Goal: Task Accomplishment & Management: Use online tool/utility

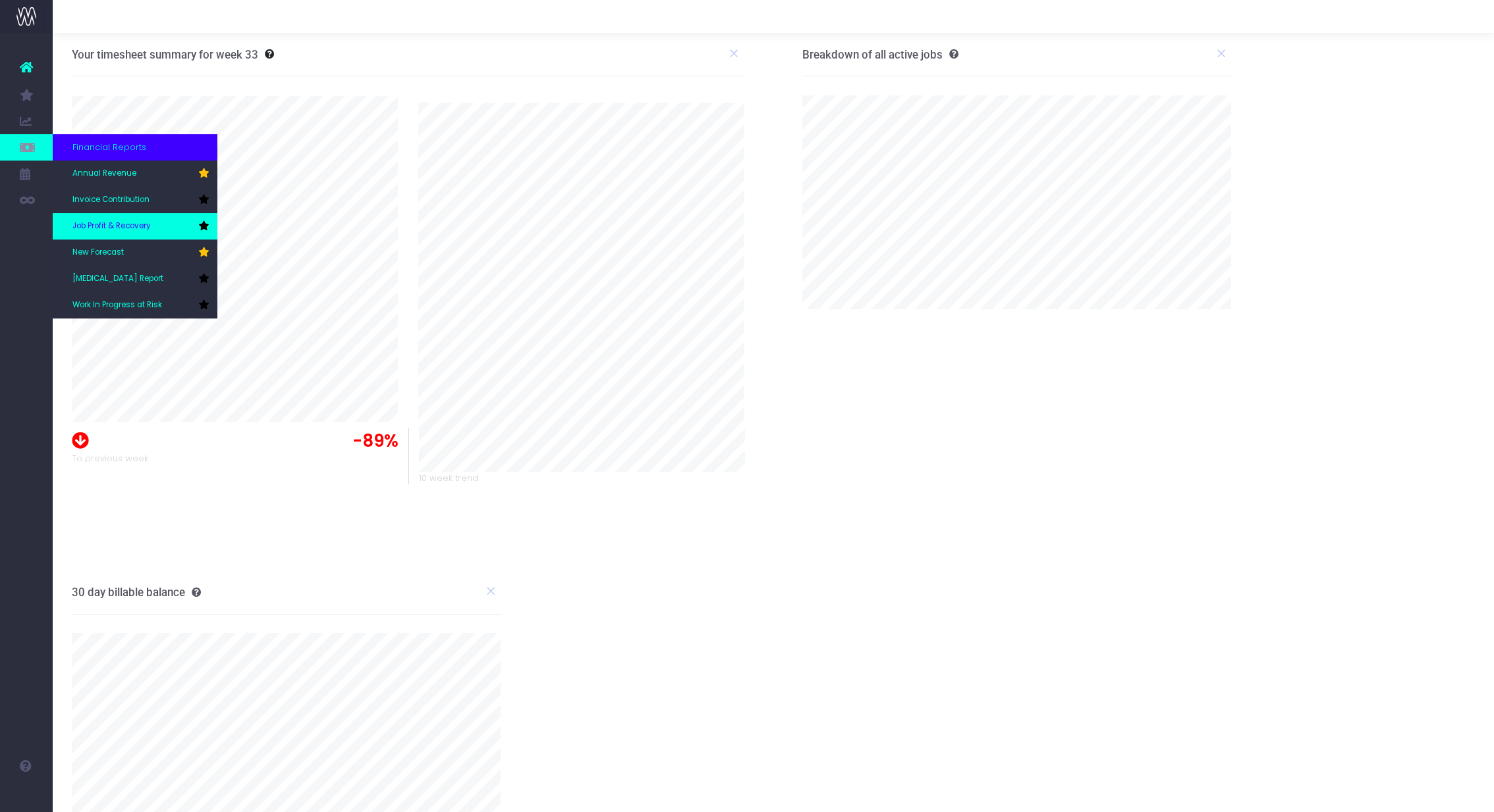
click at [145, 224] on span "Job Profit & Recovery" at bounding box center [111, 226] width 78 height 12
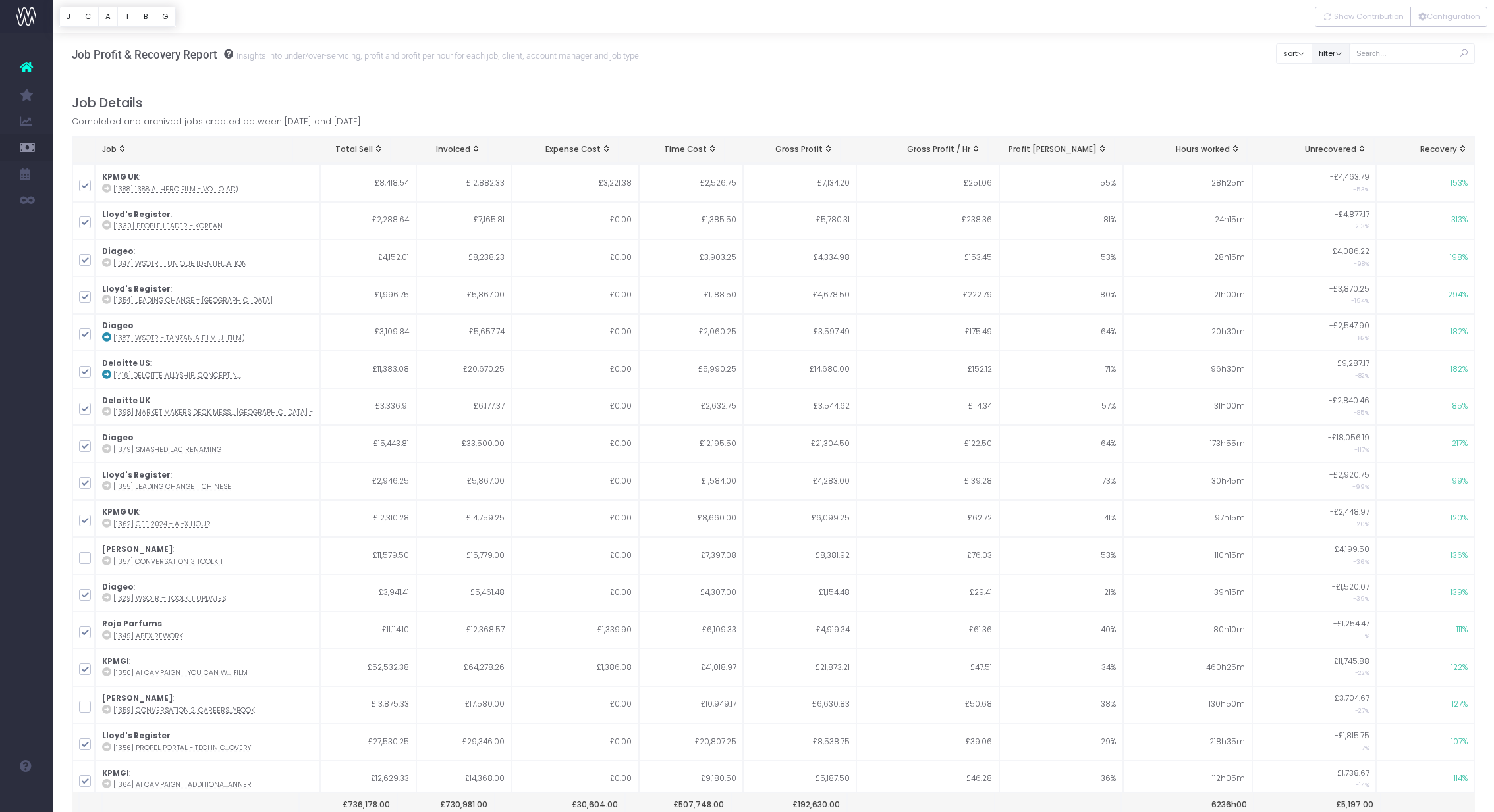
click at [1346, 56] on button "filter" at bounding box center [1331, 54] width 38 height 20
click at [1335, 99] on span at bounding box center [1329, 97] width 12 height 12
click at [1343, 99] on input "All" at bounding box center [1347, 94] width 8 height 8
checkbox input "false"
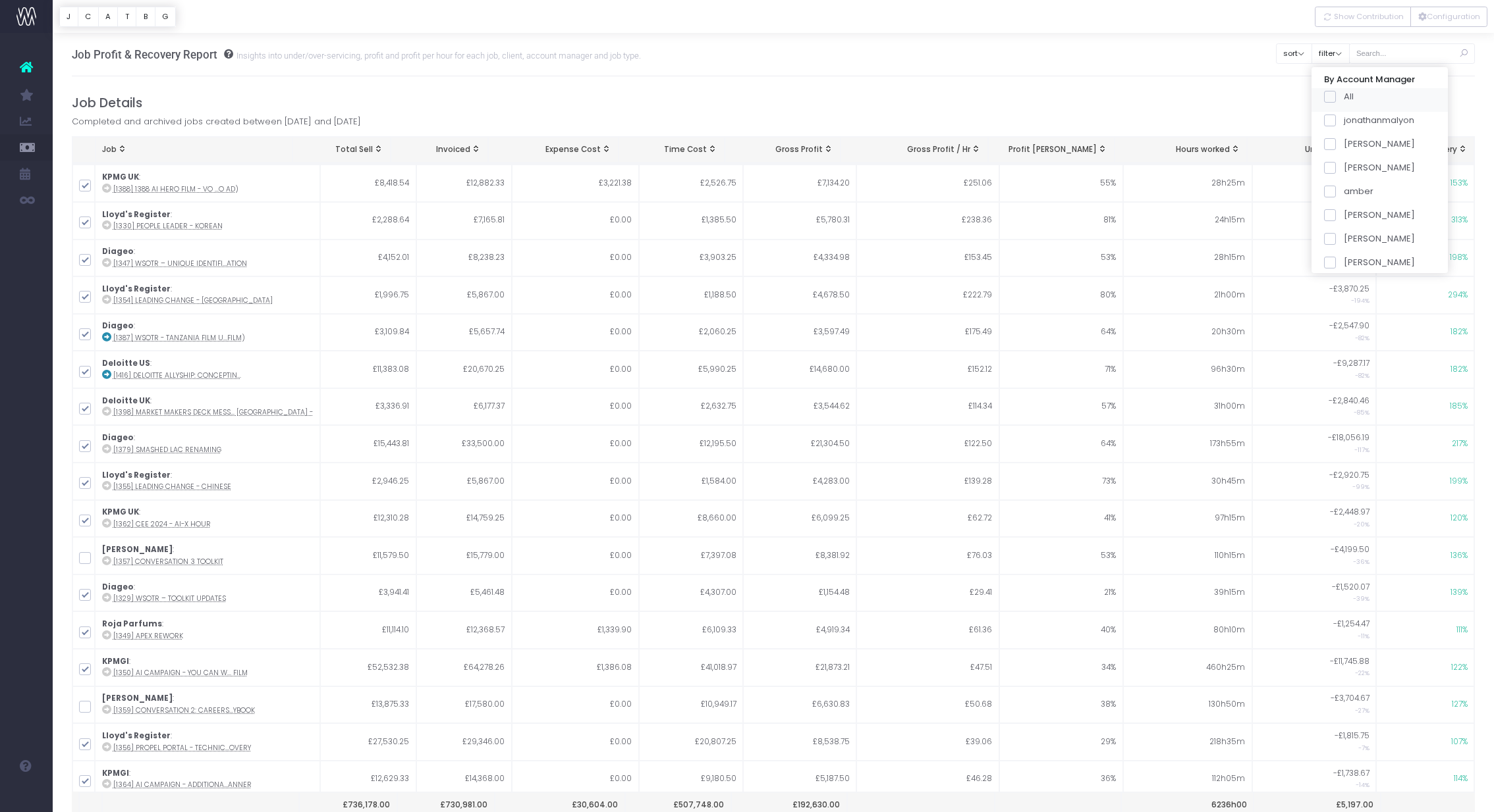
checkbox input "false"
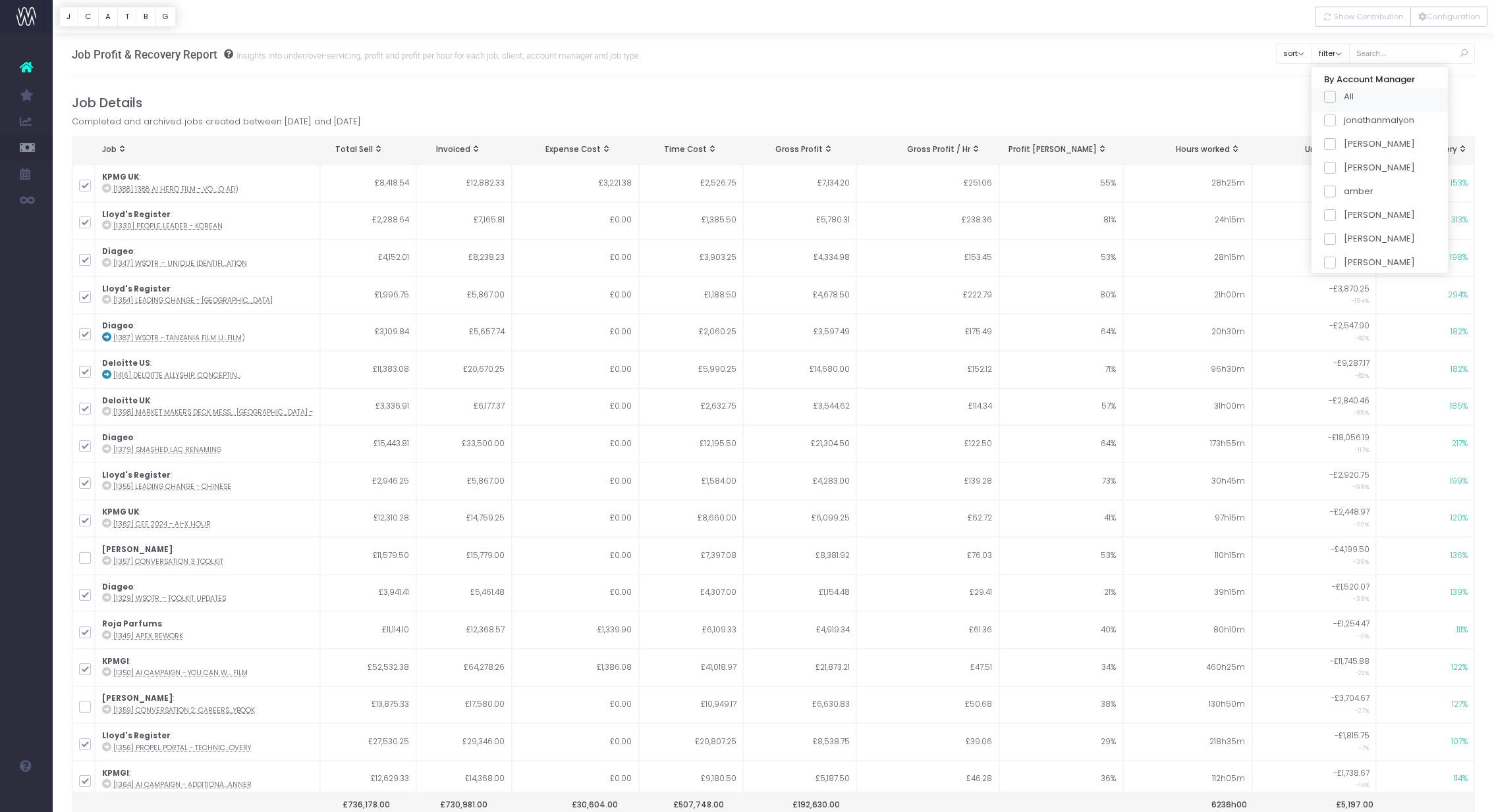
checkbox input "false"
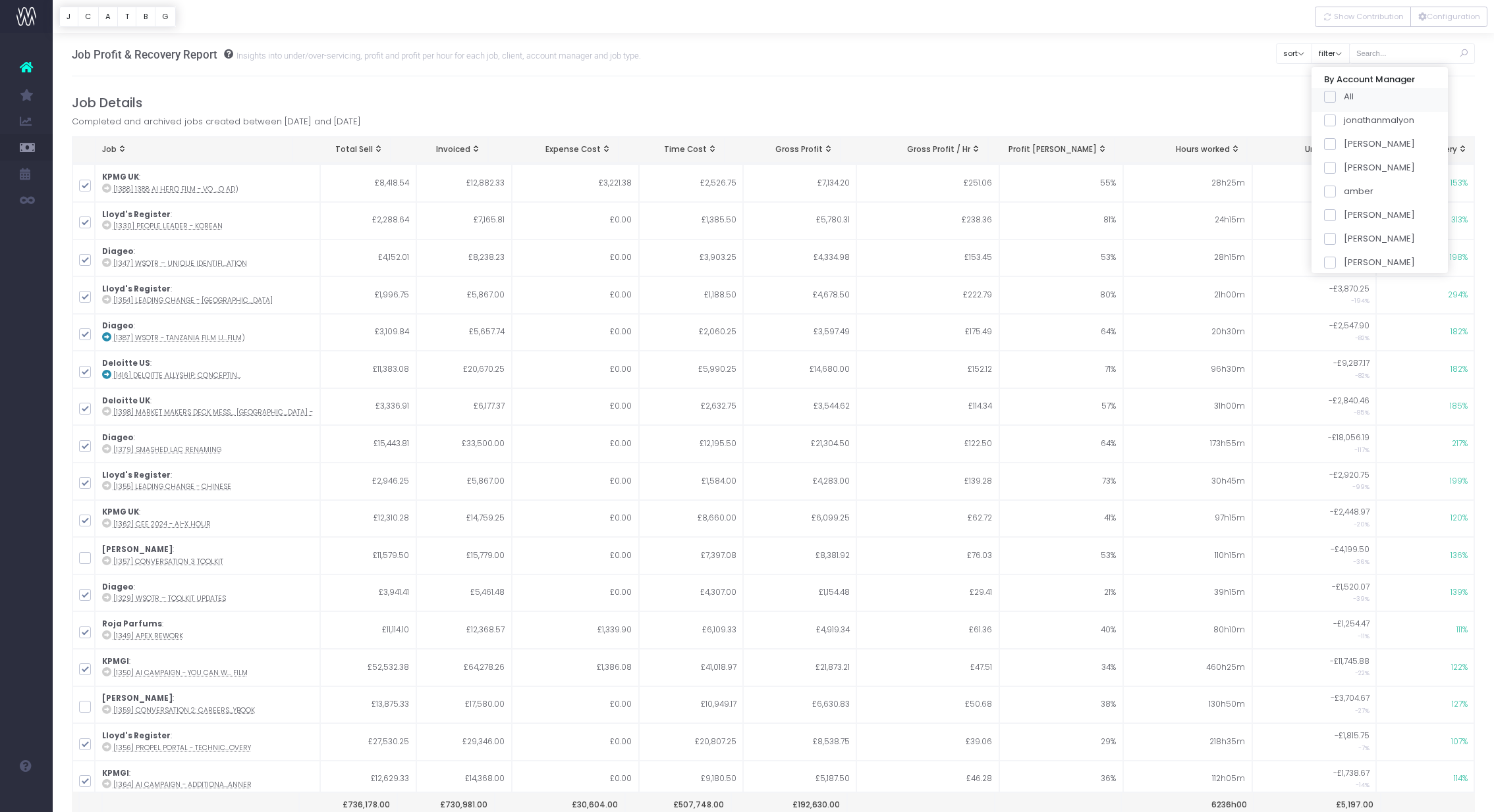
checkbox input "false"
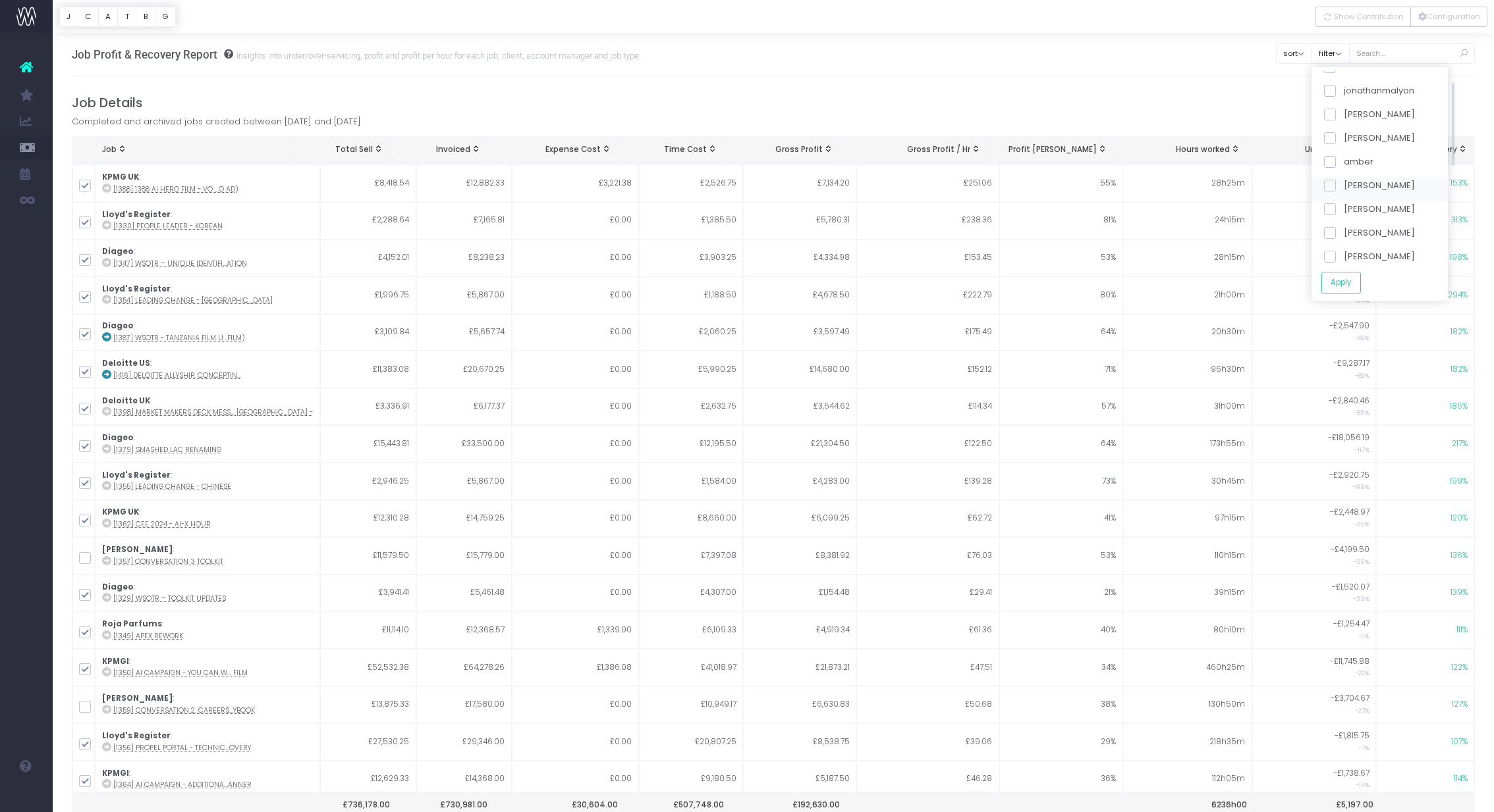
click at [1335, 227] on span at bounding box center [1329, 233] width 12 height 12
click at [1345, 227] on input "[PERSON_NAME]" at bounding box center [1347, 230] width 8 height 8
checkbox input "true"
click at [1347, 283] on button "Apply" at bounding box center [1341, 283] width 39 height 22
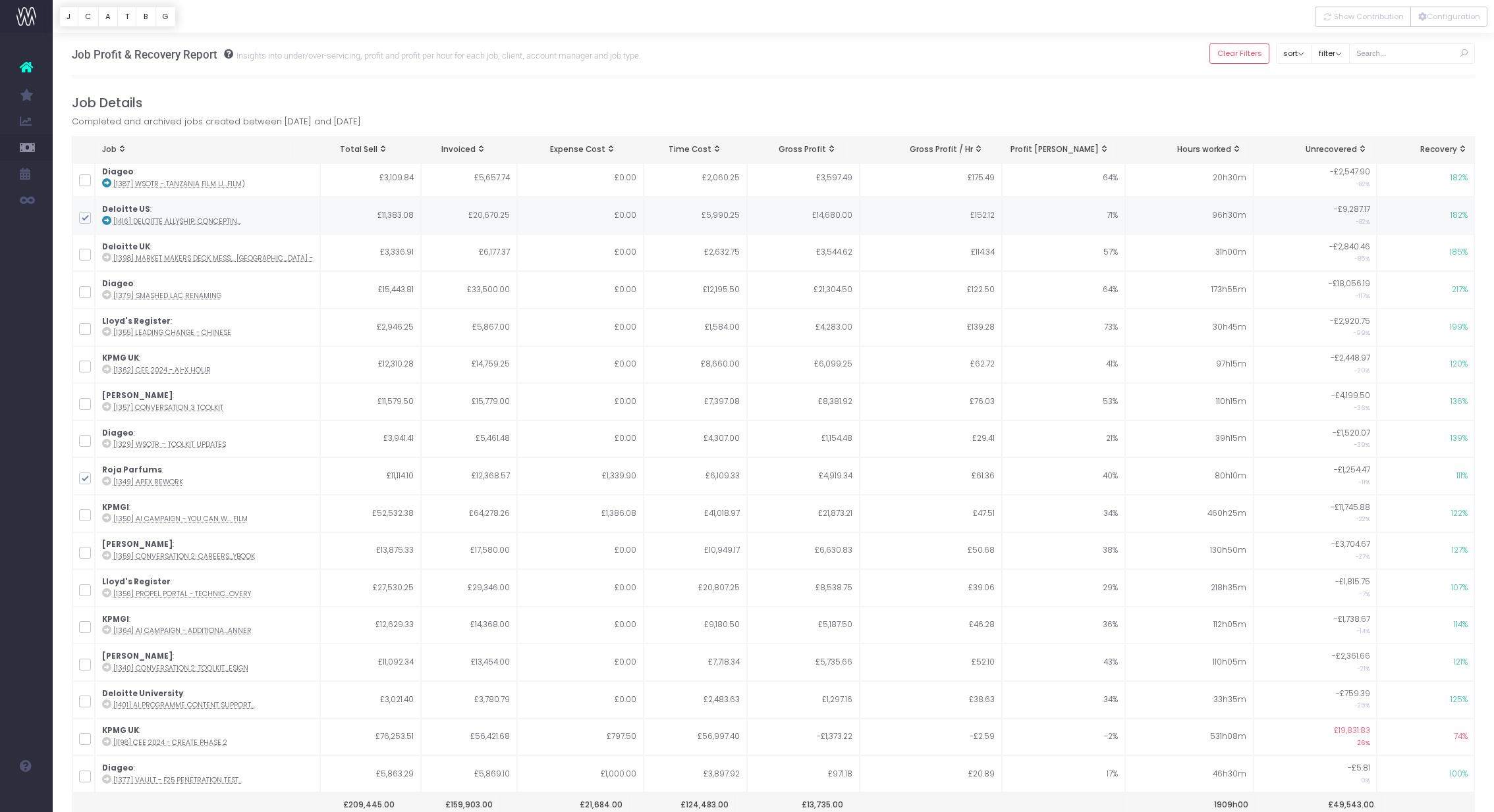
scroll to position [155, 0]
click at [1311, 54] on button "sort" at bounding box center [1294, 54] width 37 height 20
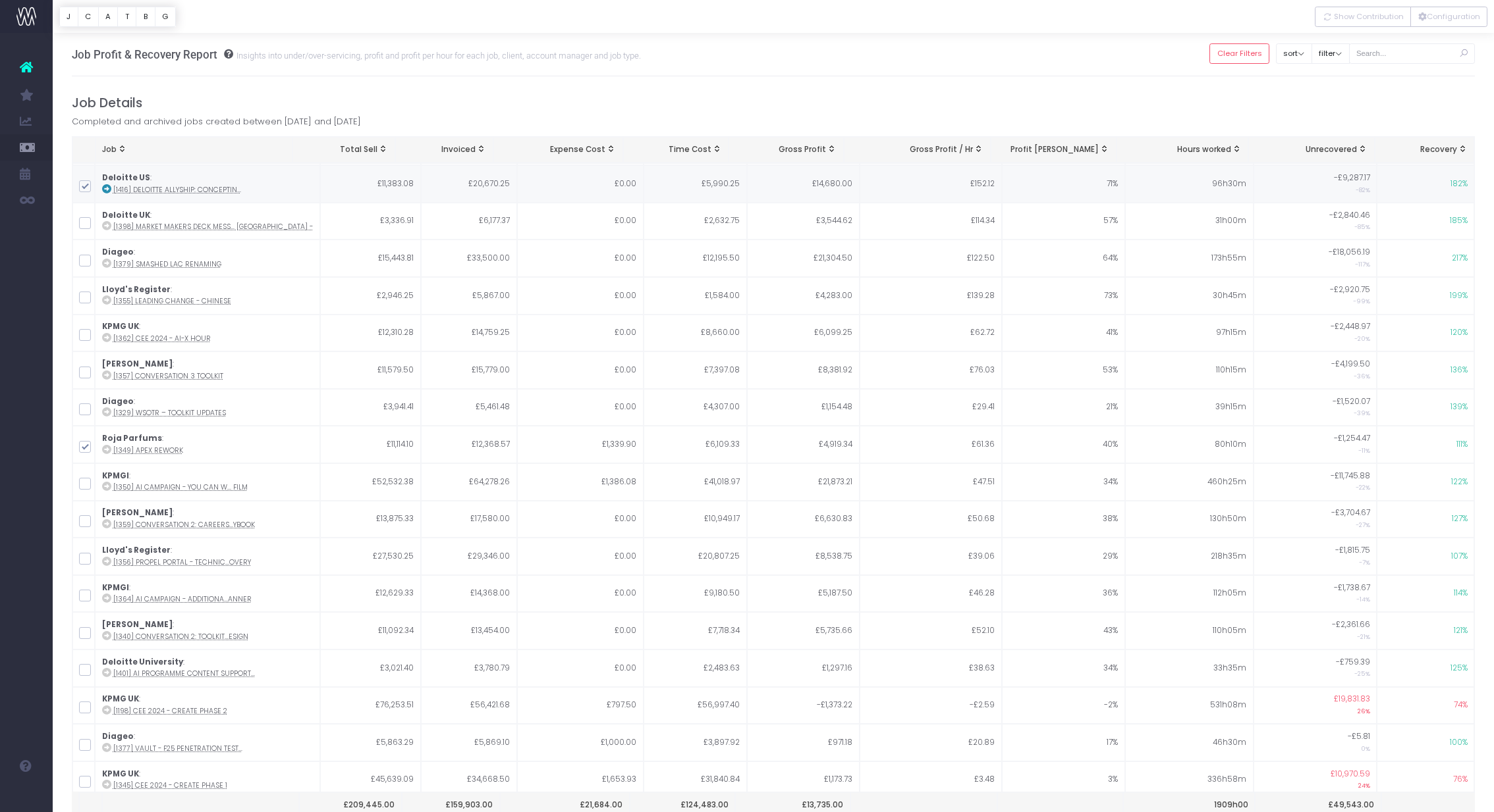
click at [108, 185] on icon at bounding box center [107, 189] width 9 height 9
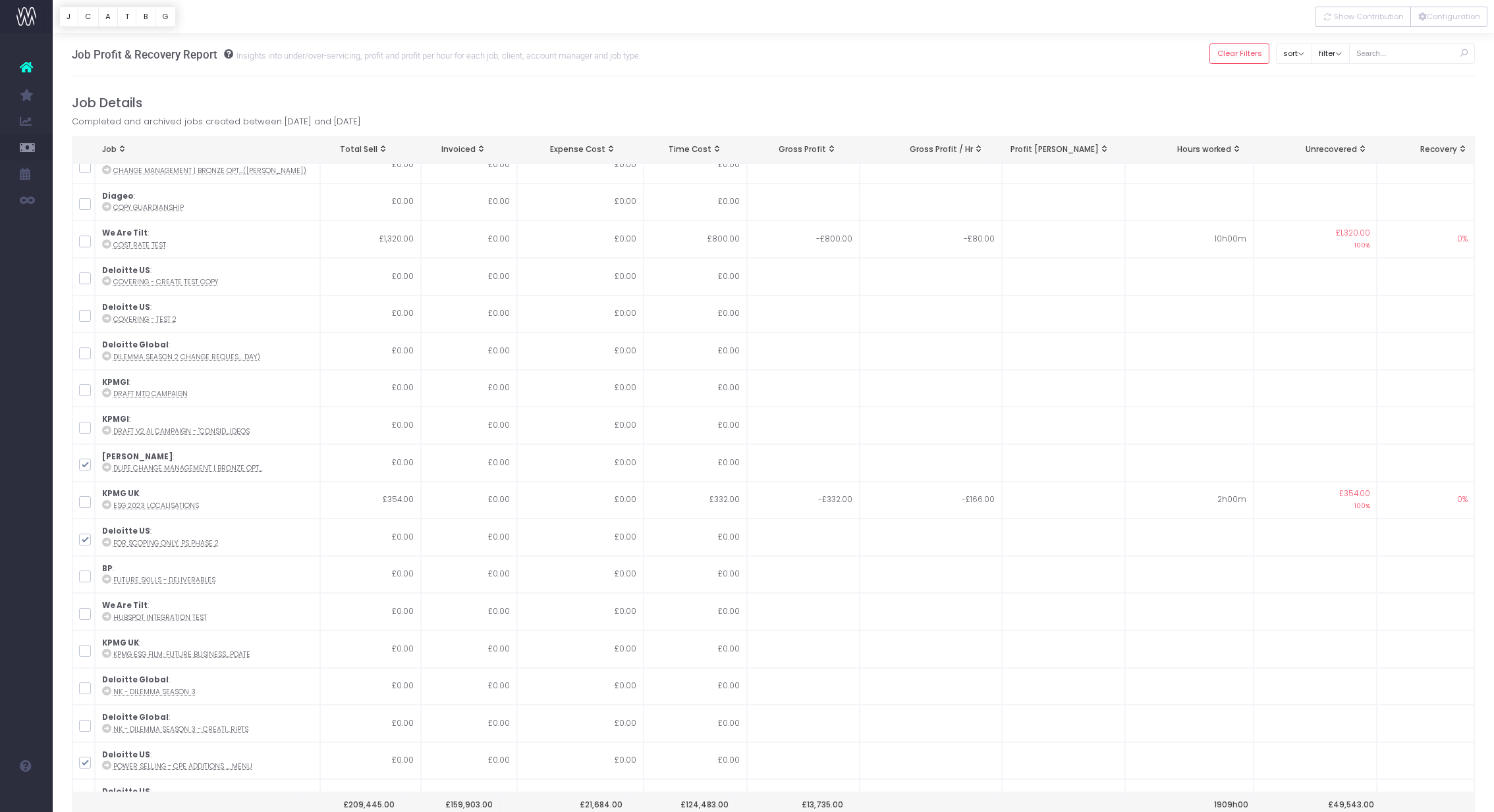
scroll to position [1399, 0]
click at [1310, 52] on button "sort" at bounding box center [1294, 54] width 37 height 20
click at [1337, 54] on button "filter" at bounding box center [1331, 54] width 38 height 20
click at [1375, 51] on input "text" at bounding box center [1412, 54] width 127 height 20
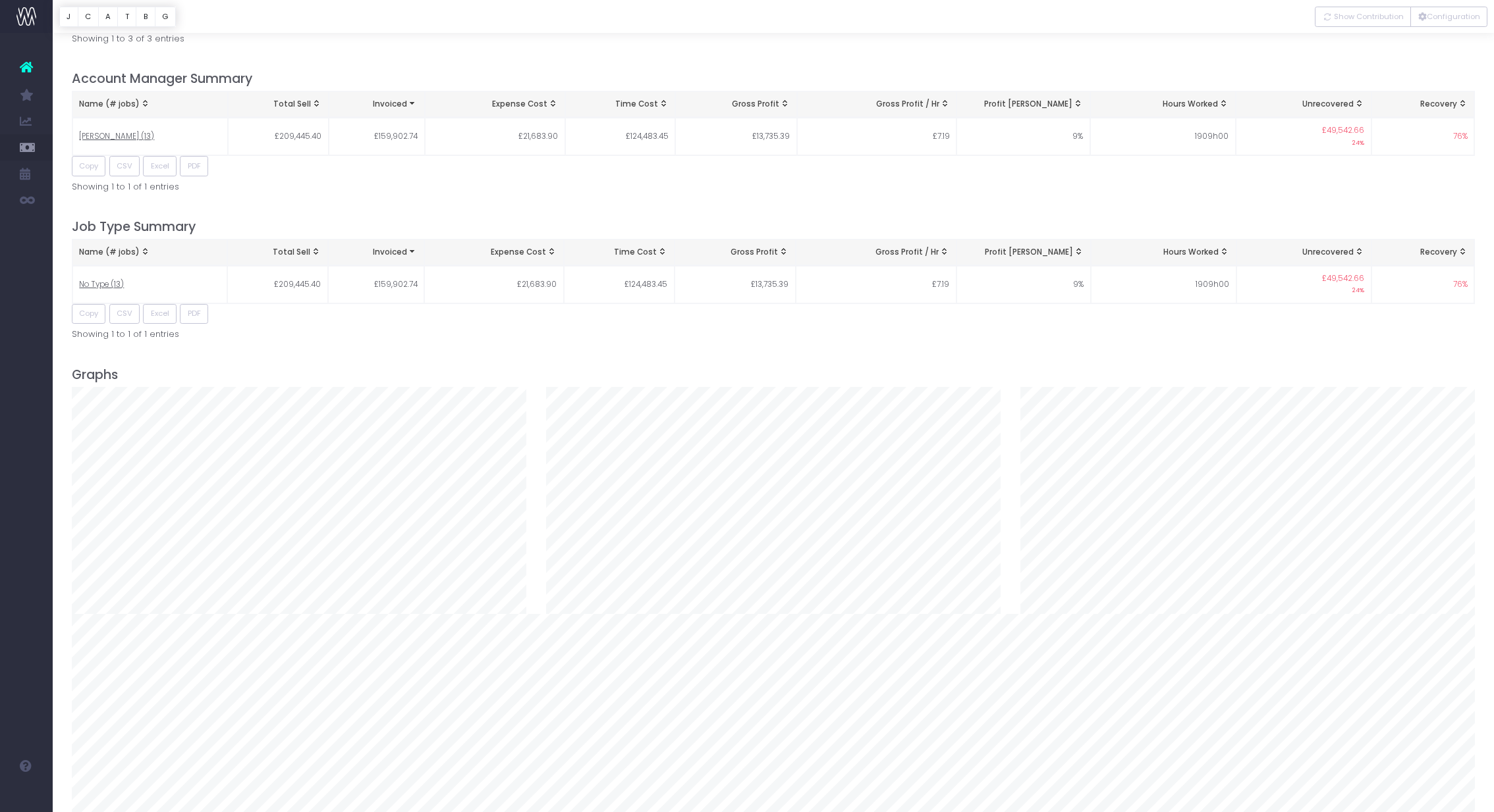
scroll to position [0, 0]
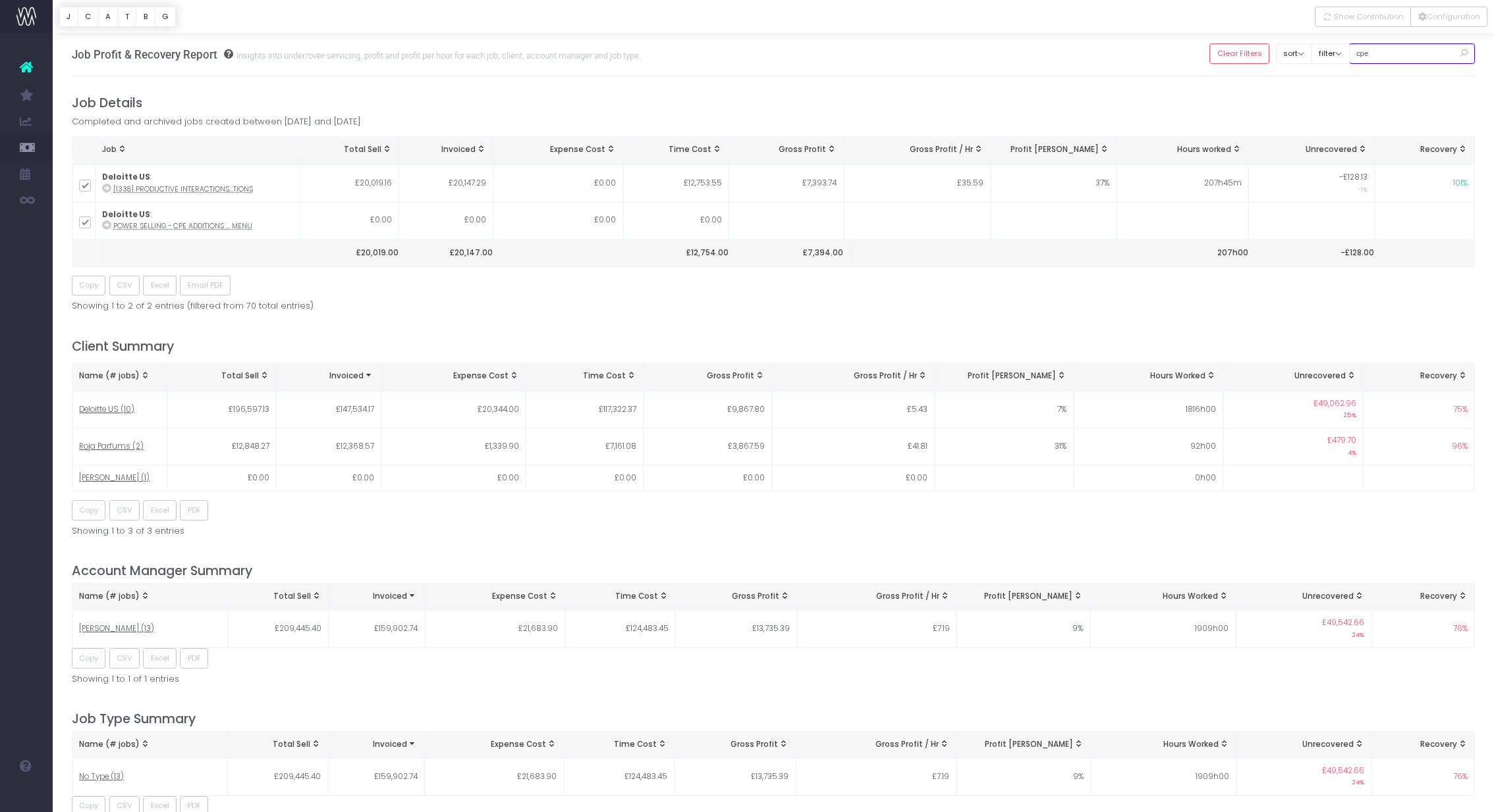
type input "cpe"
click at [342, 96] on h4 "Job Details" at bounding box center [774, 103] width 1404 height 16
